Goal: Information Seeking & Learning: Learn about a topic

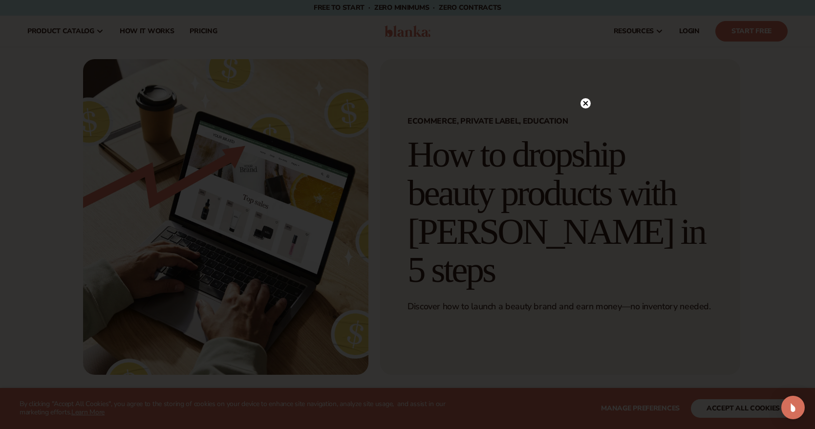
click at [589, 93] on div at bounding box center [407, 214] width 815 height 429
click at [587, 99] on circle at bounding box center [586, 103] width 10 height 10
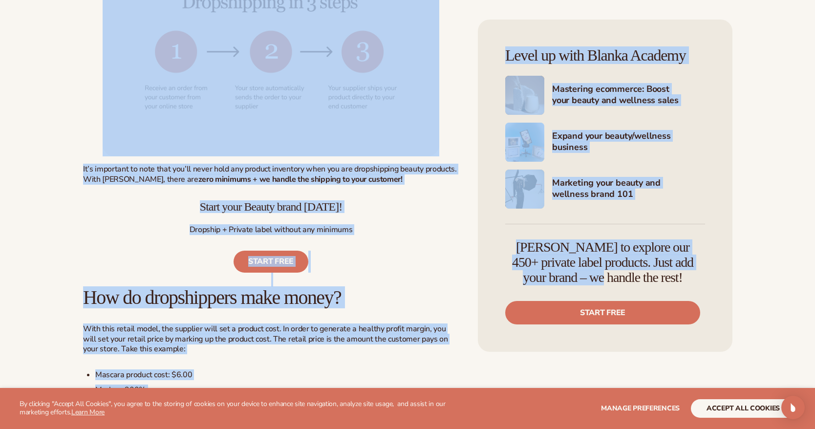
scroll to position [598, 0]
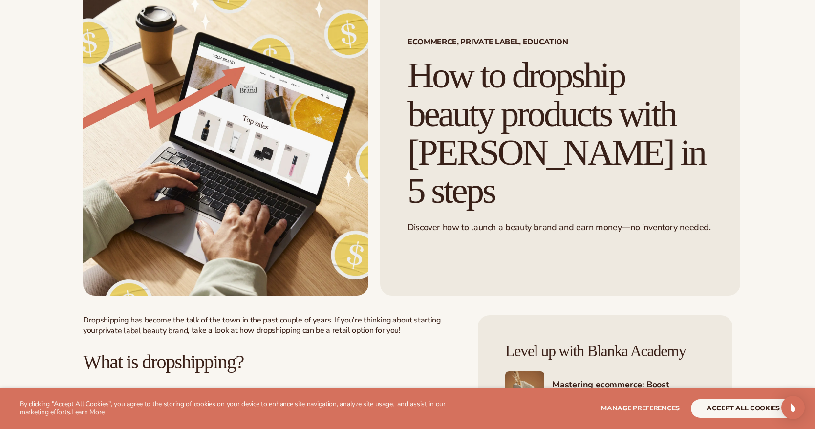
scroll to position [0, 0]
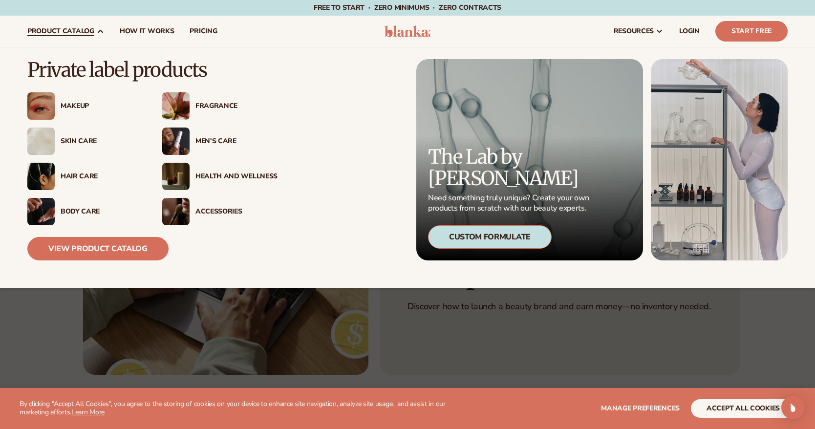
click at [59, 178] on div "Hair Care" at bounding box center [99, 177] width 88 height 8
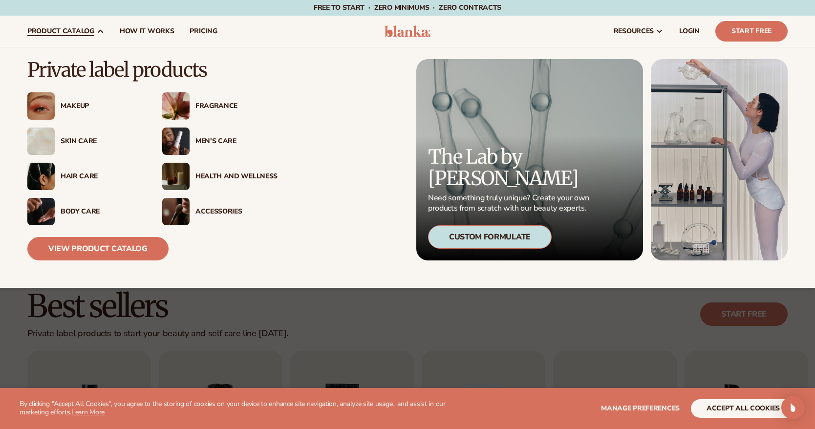
click at [48, 173] on img at bounding box center [40, 176] width 27 height 27
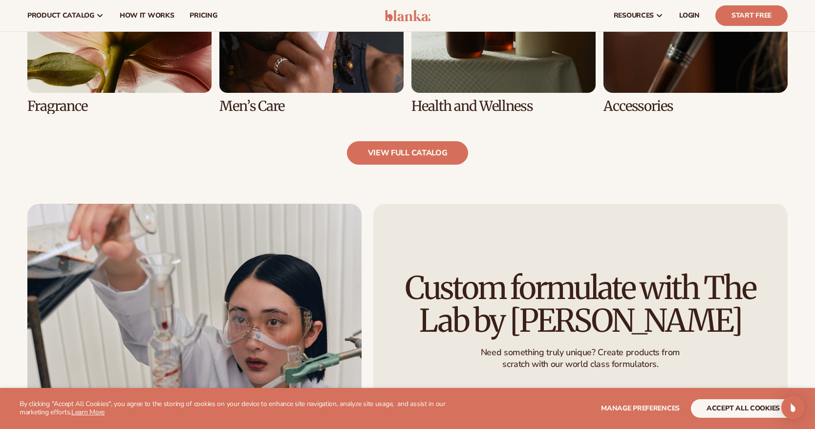
scroll to position [885, 0]
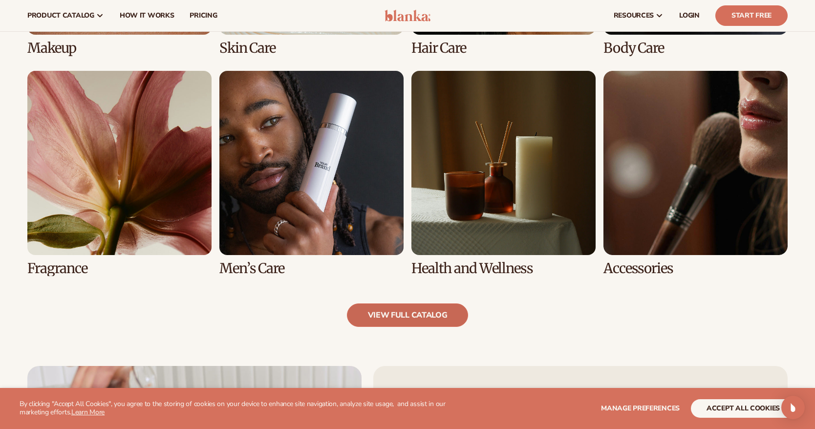
click at [404, 325] on link "view full catalog" at bounding box center [408, 315] width 122 height 23
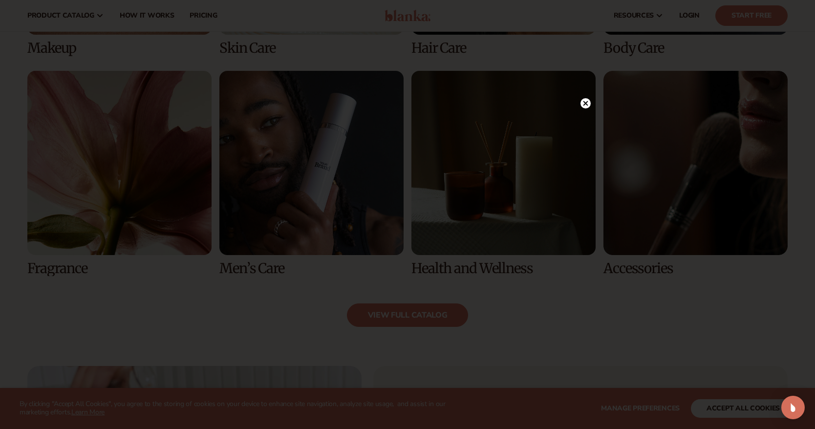
click at [590, 106] on icon at bounding box center [586, 103] width 10 height 10
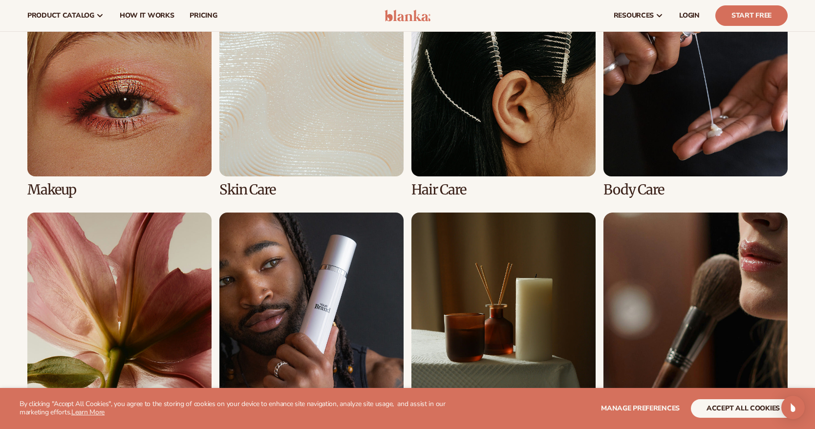
scroll to position [623, 0]
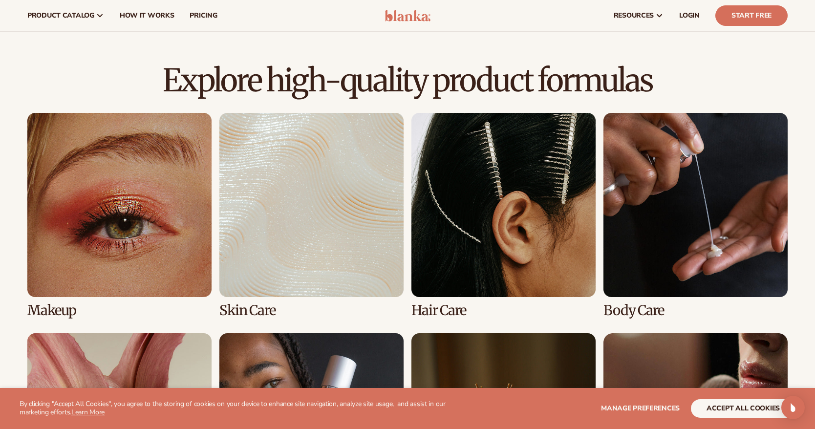
click at [490, 179] on link "3 / 8" at bounding box center [504, 215] width 184 height 205
click at [436, 307] on link "3 / 8" at bounding box center [504, 215] width 184 height 205
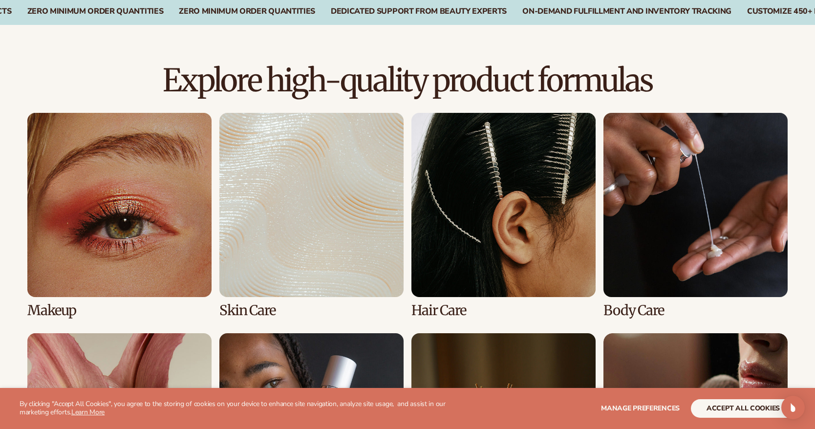
scroll to position [623, 0]
